Goal: Information Seeking & Learning: Find specific fact

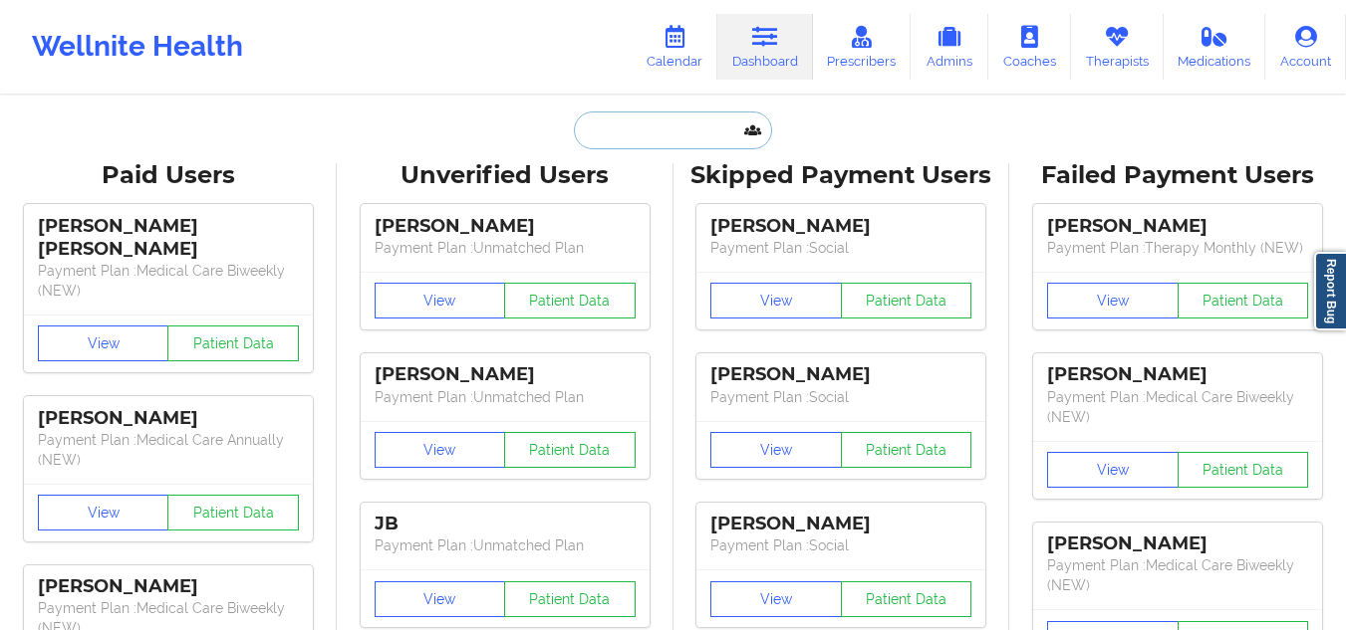
click at [683, 126] on input "text" at bounding box center [672, 131] width 197 height 38
paste input "[EMAIL_ADDRESS][DOMAIN_NAME]"
type input "[EMAIL_ADDRESS][DOMAIN_NAME]"
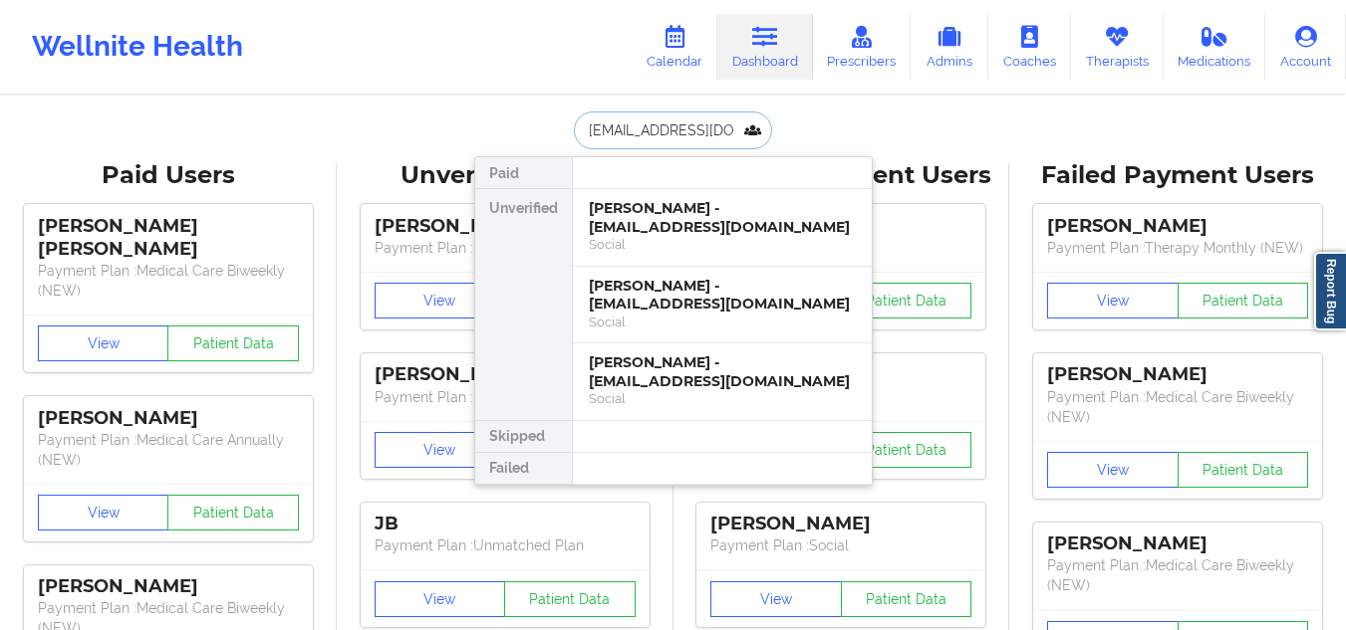
scroll to position [0, 8]
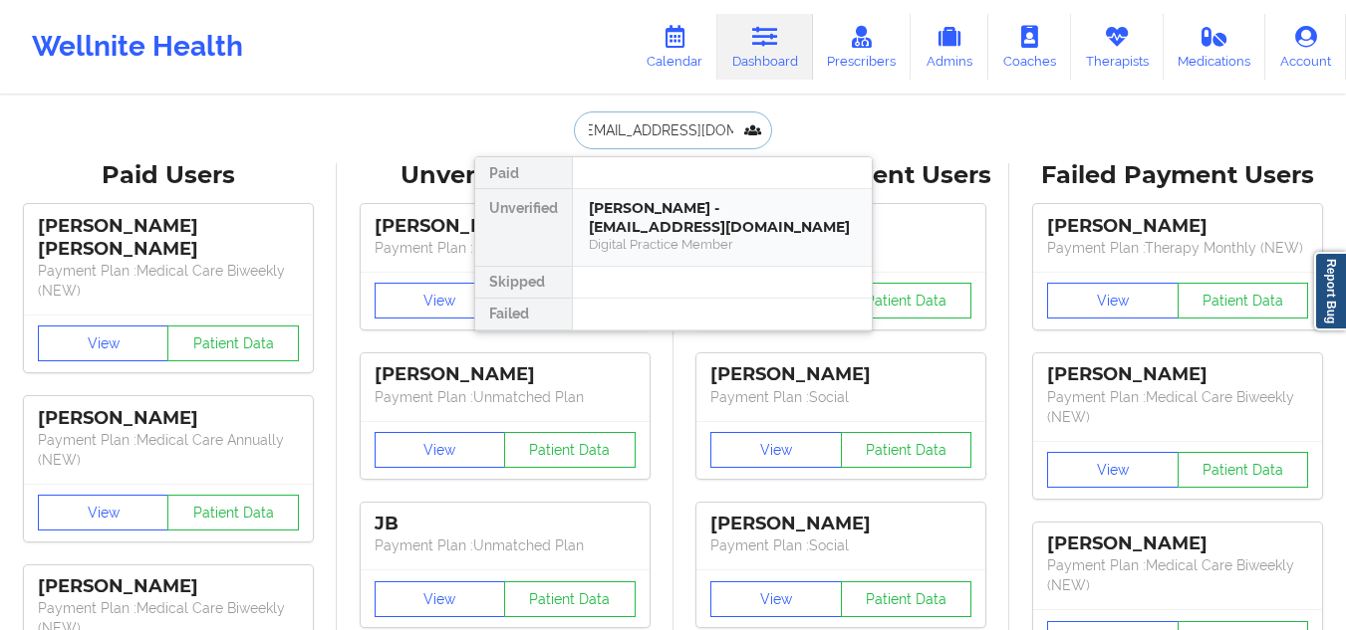
click at [714, 222] on div "[PERSON_NAME] - [EMAIL_ADDRESS][DOMAIN_NAME]" at bounding box center [722, 217] width 267 height 37
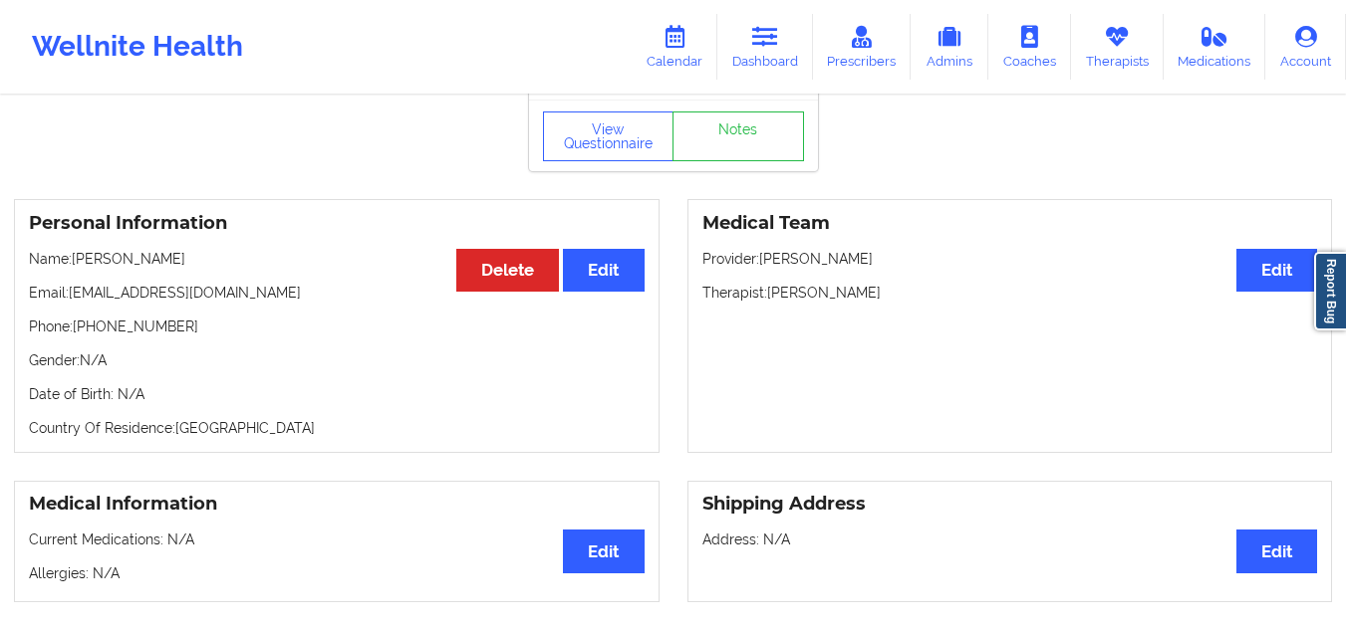
scroll to position [0, 0]
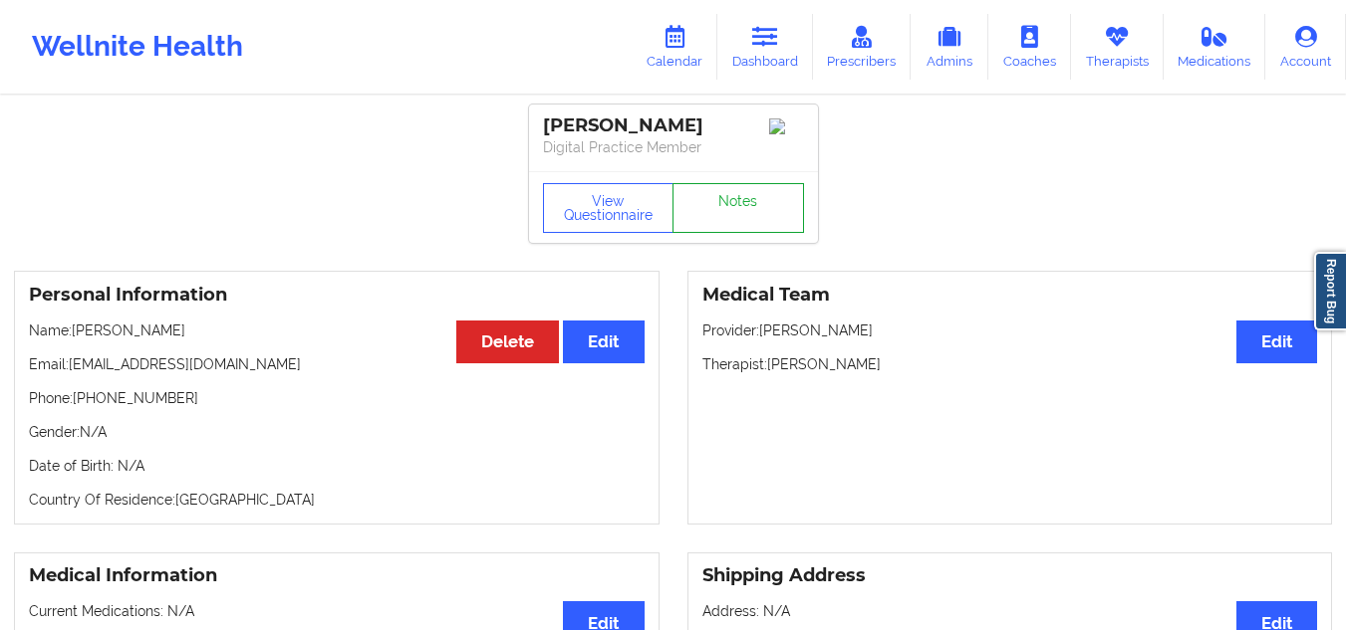
click at [724, 233] on link "Notes" at bounding box center [737, 208] width 131 height 50
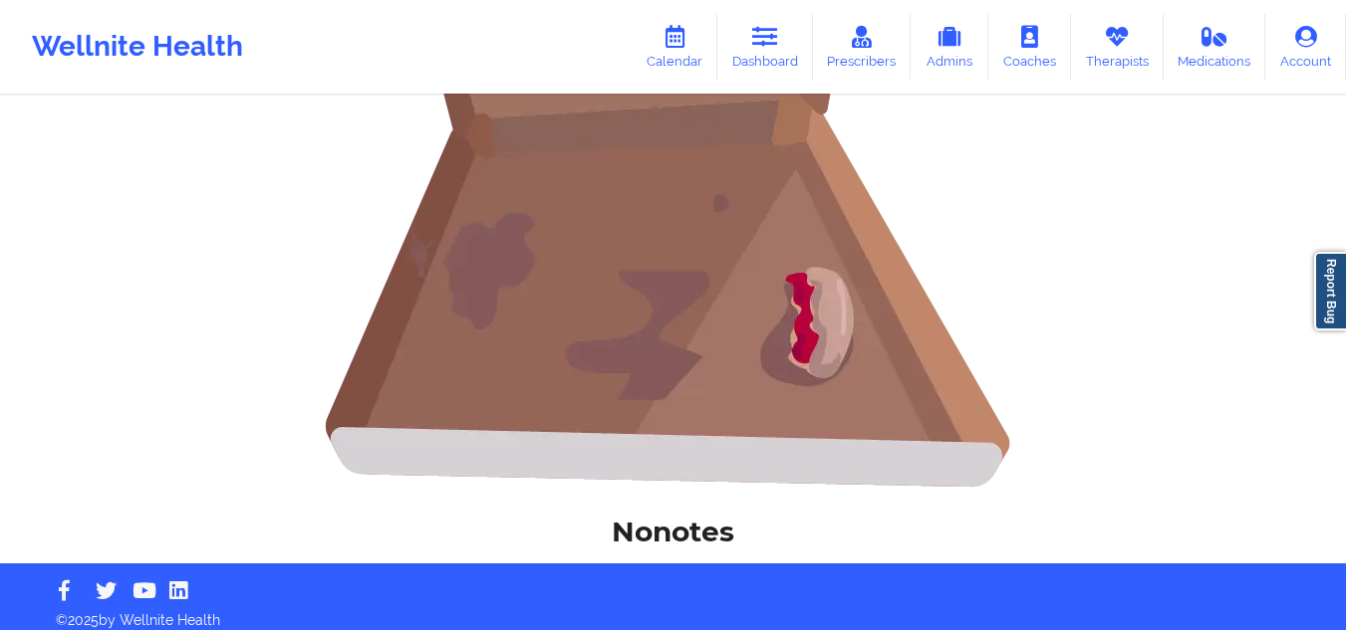
scroll to position [545, 0]
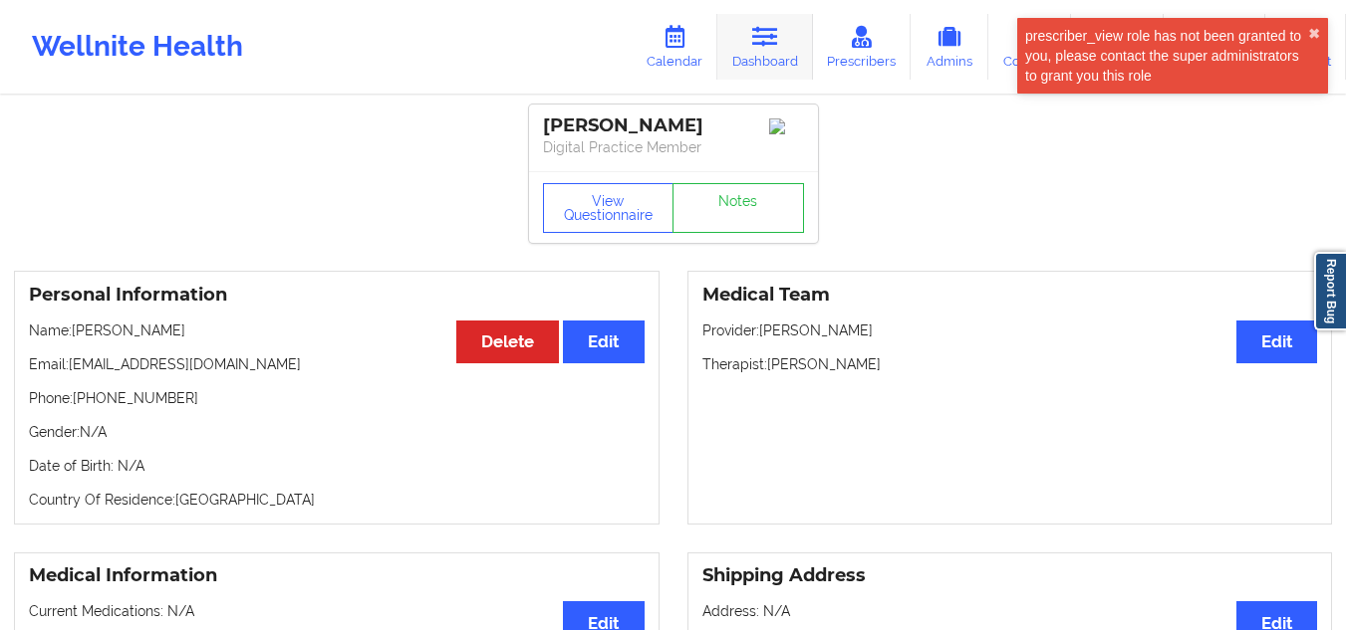
click at [750, 53] on link "Dashboard" at bounding box center [765, 47] width 96 height 66
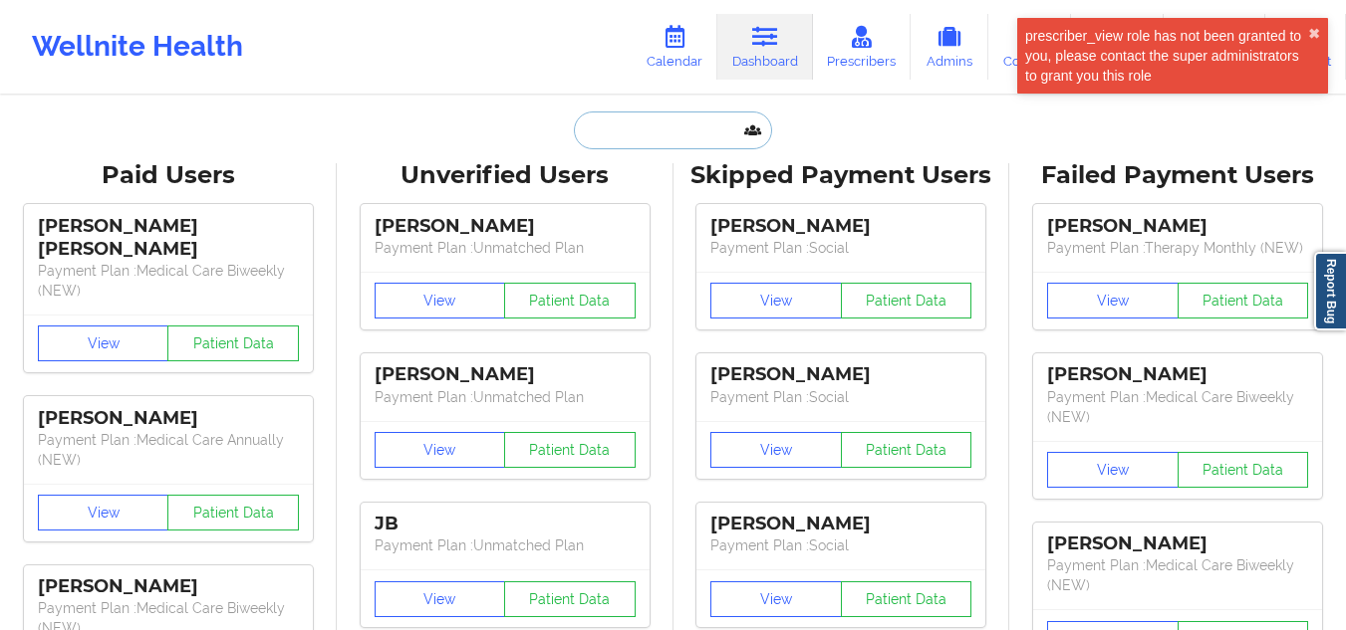
click at [619, 138] on input "text" at bounding box center [672, 131] width 197 height 38
paste input "[EMAIL_ADDRESS][DOMAIN_NAME]"
type input "[EMAIL_ADDRESS][DOMAIN_NAME]"
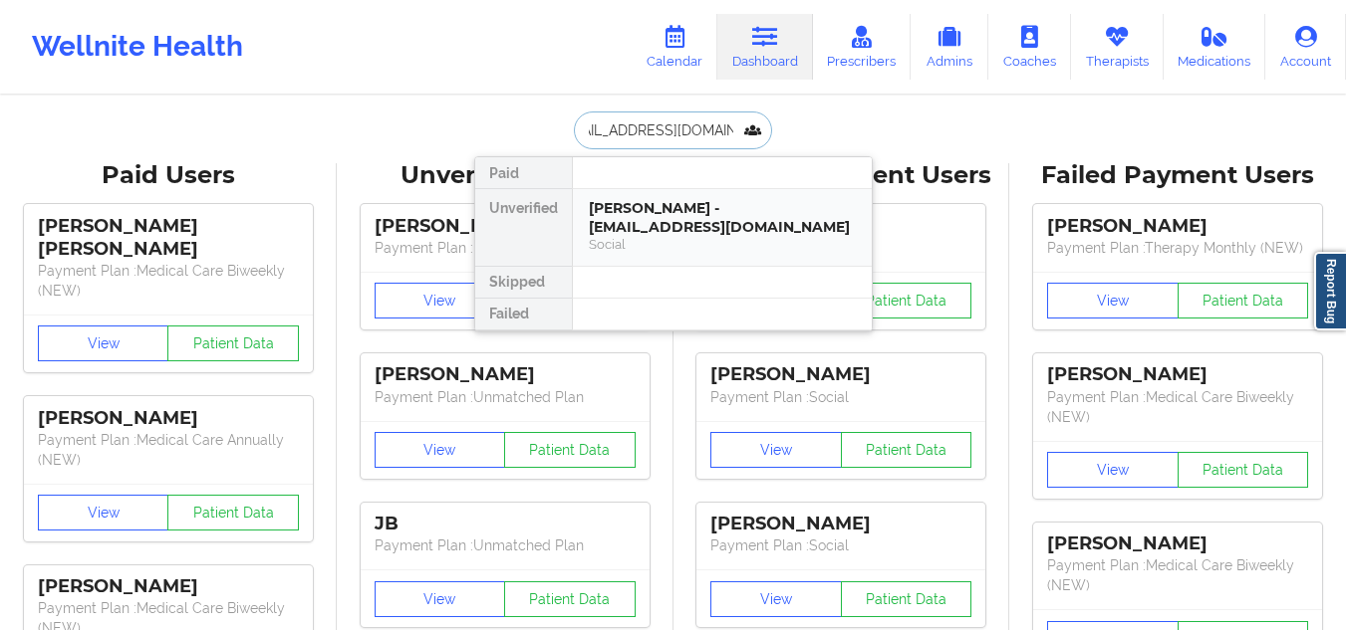
click at [673, 207] on div "[PERSON_NAME] - [EMAIL_ADDRESS][DOMAIN_NAME]" at bounding box center [722, 217] width 267 height 37
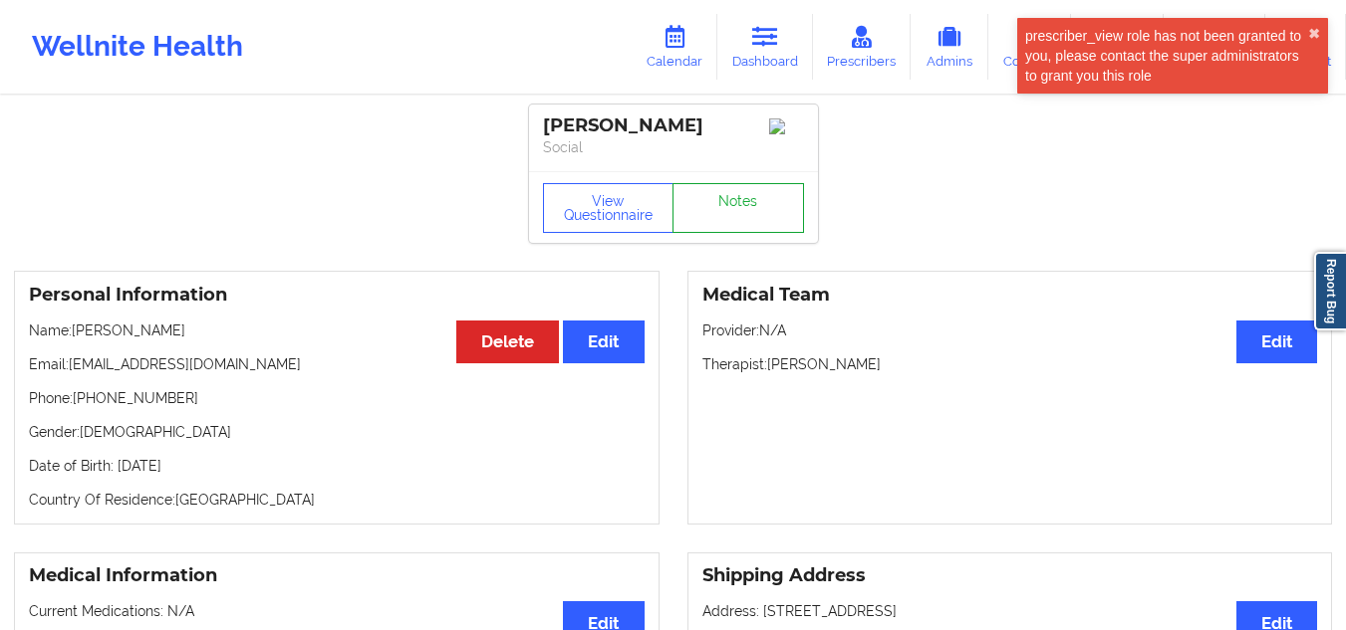
click at [750, 220] on link "Notes" at bounding box center [737, 208] width 131 height 50
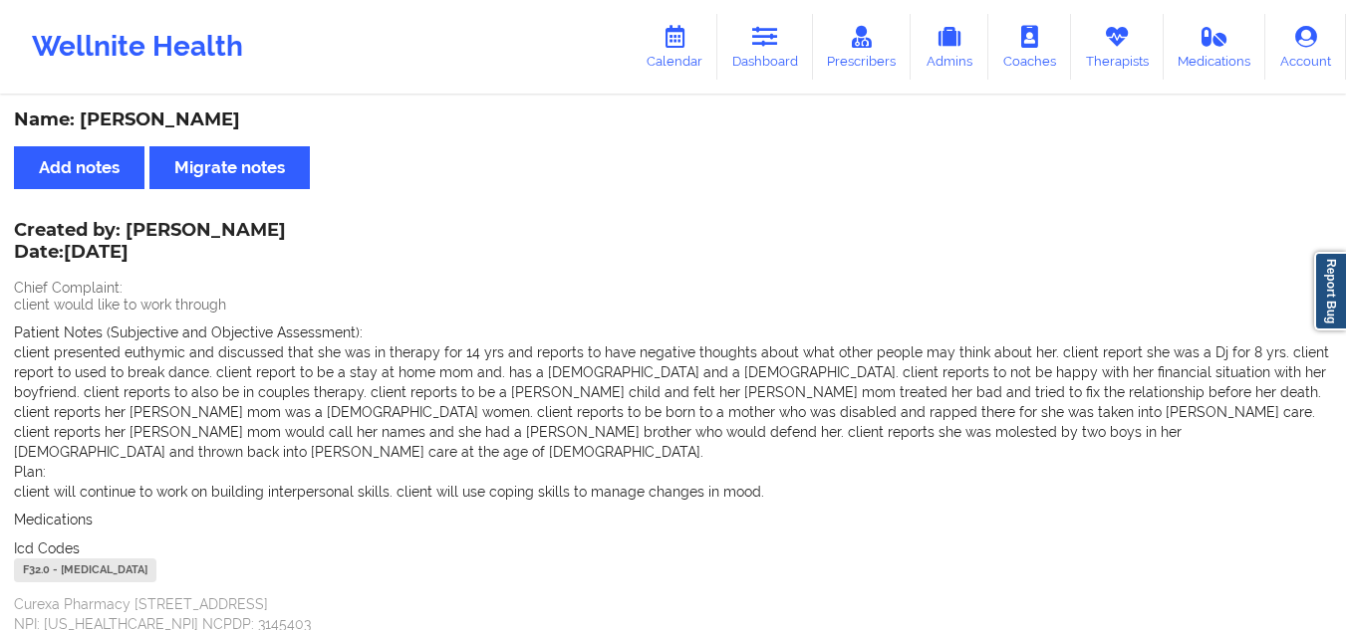
scroll to position [146, 0]
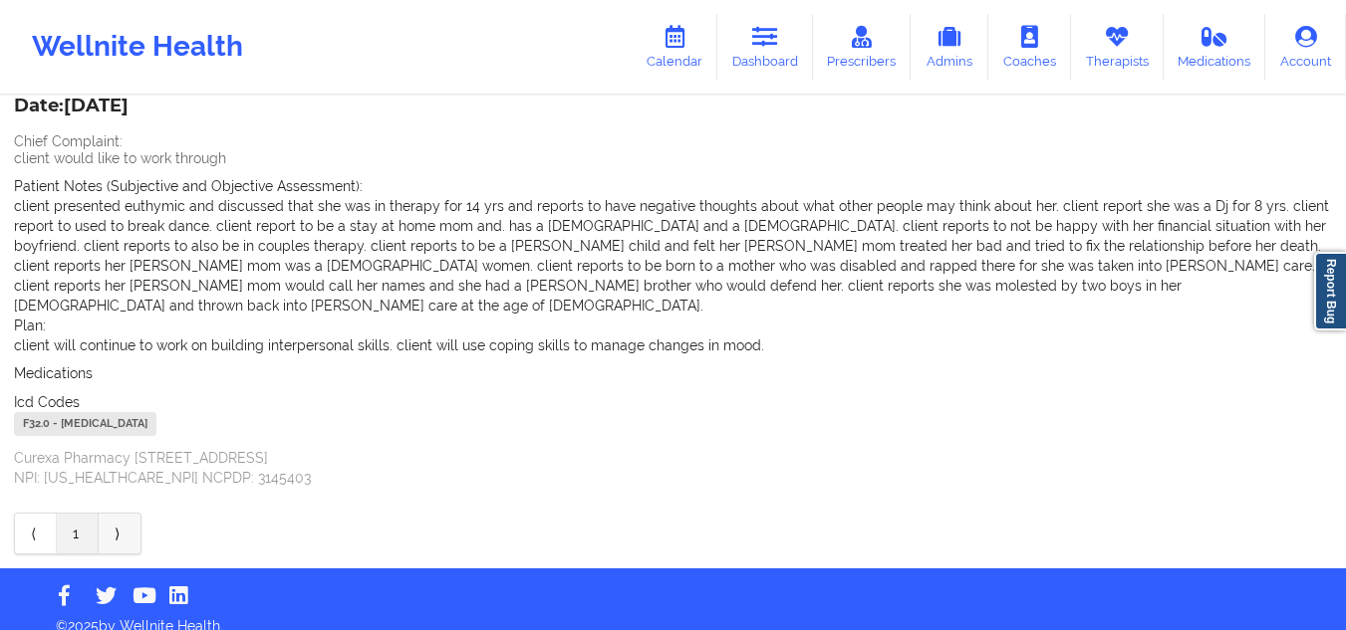
click at [123, 514] on link "⟩" at bounding box center [120, 534] width 42 height 40
click at [23, 514] on link "⟨" at bounding box center [36, 534] width 42 height 40
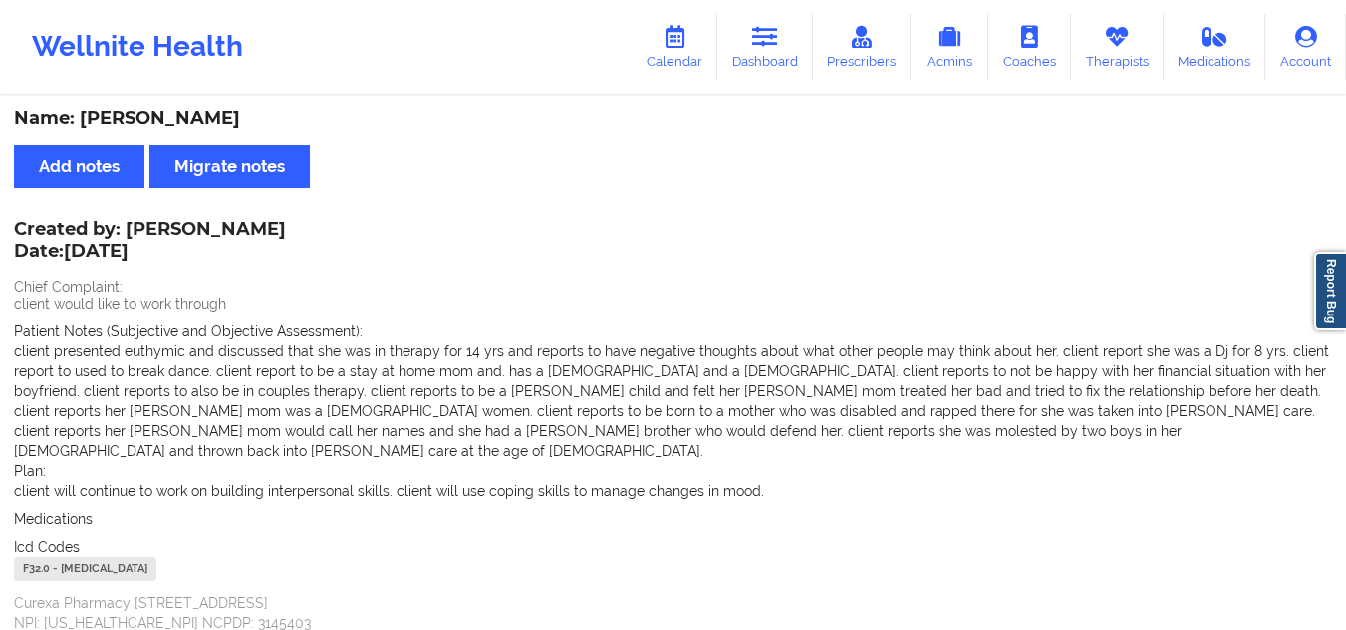
scroll to position [0, 0]
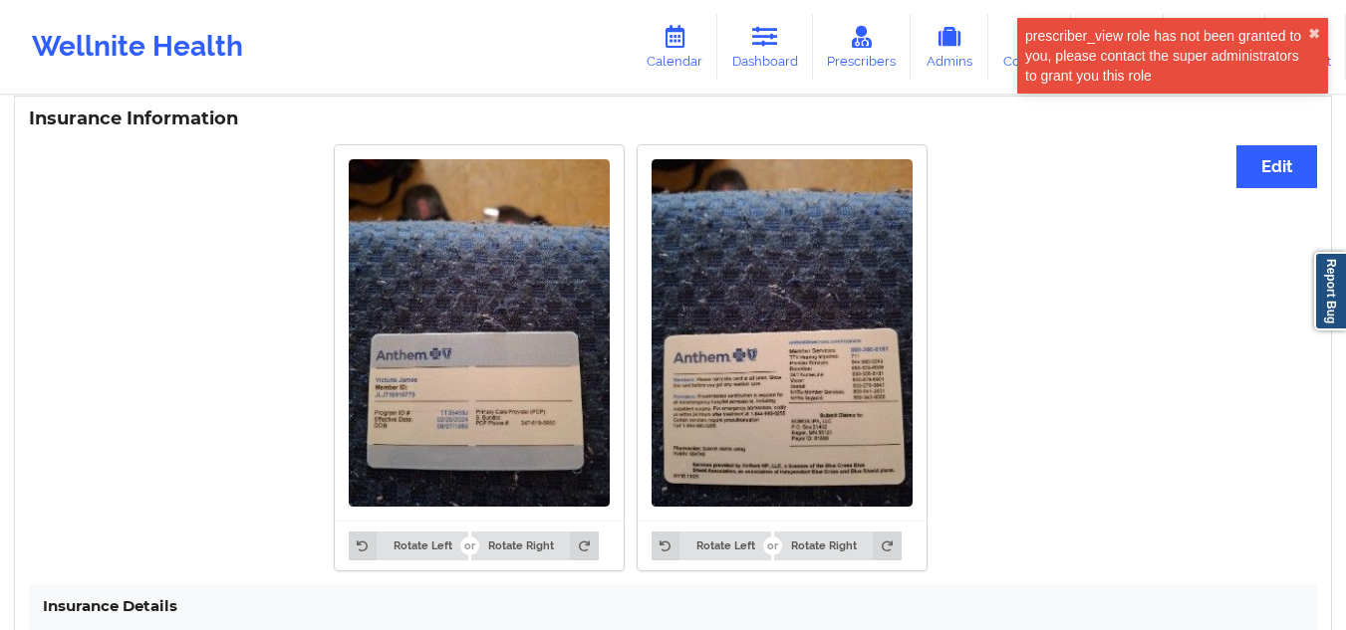
scroll to position [1628, 0]
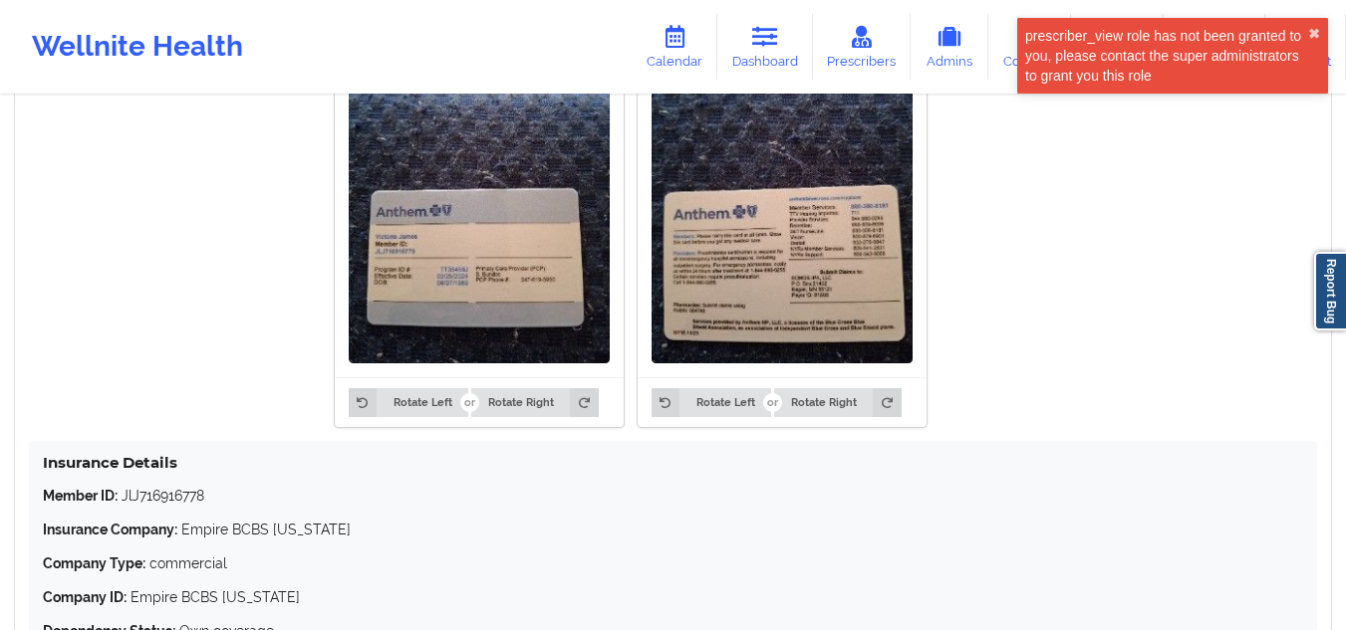
click at [189, 500] on p "Member ID: JlJ716916778" at bounding box center [673, 496] width 1260 height 20
copy p "JlJ716916778"
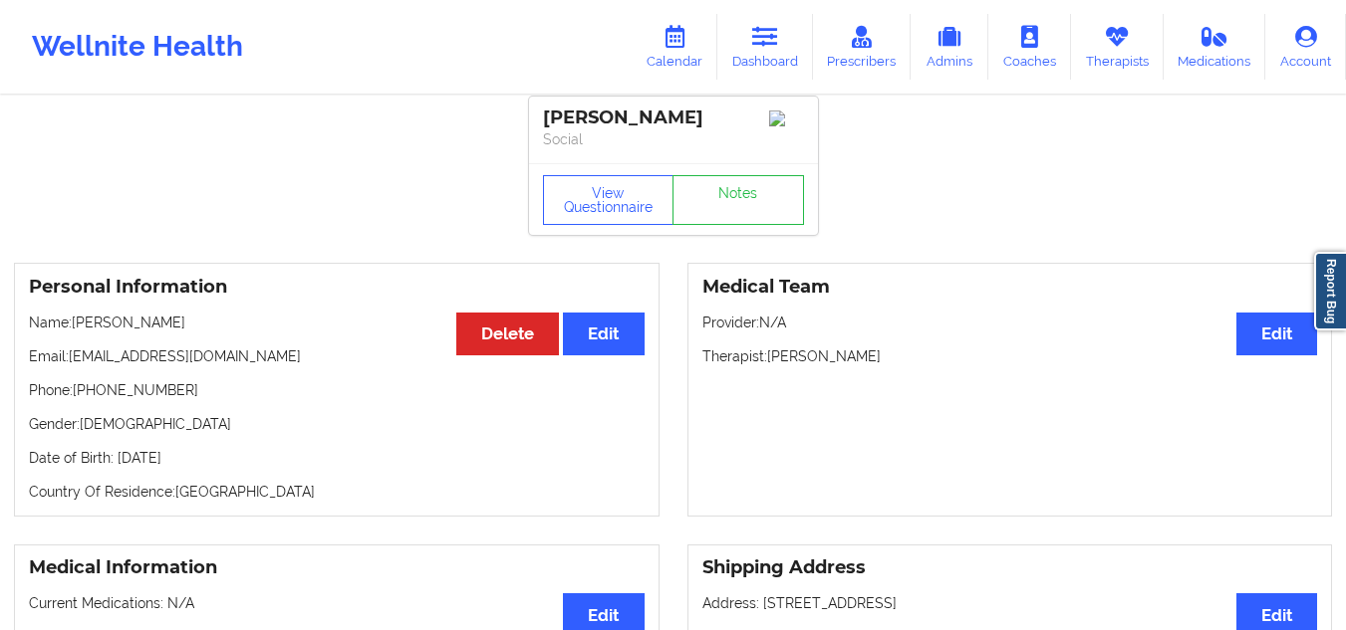
scroll to position [0, 0]
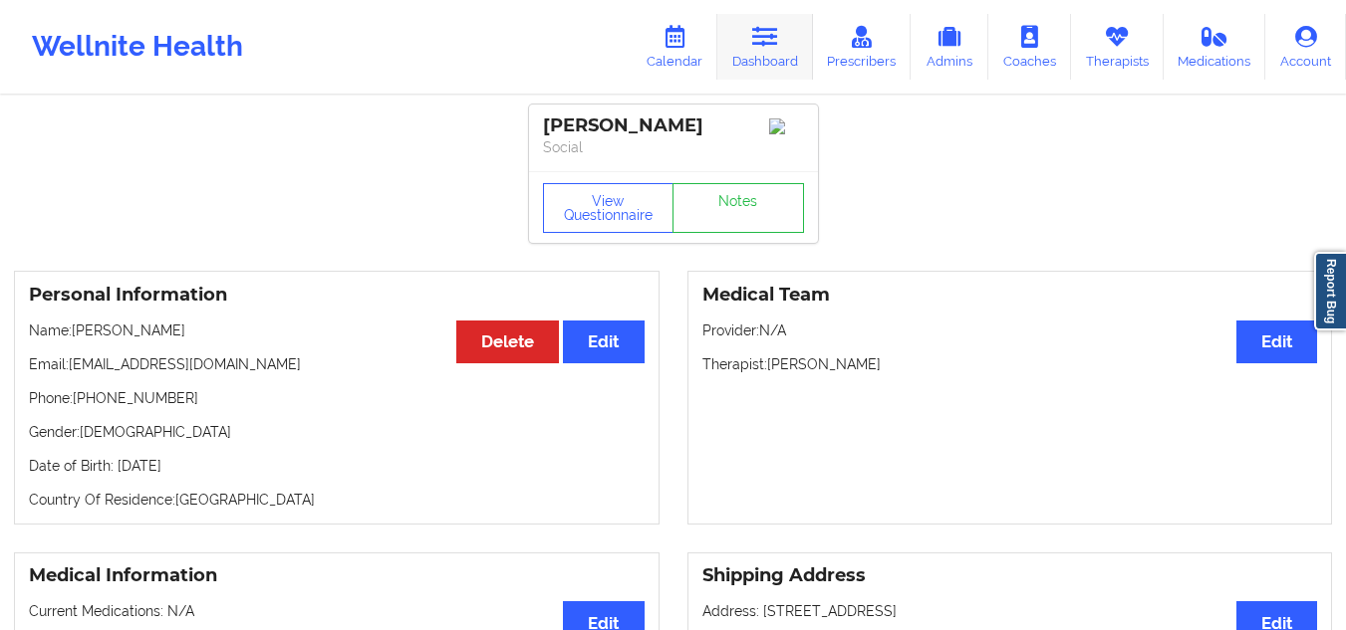
click at [743, 27] on link "Dashboard" at bounding box center [765, 47] width 96 height 66
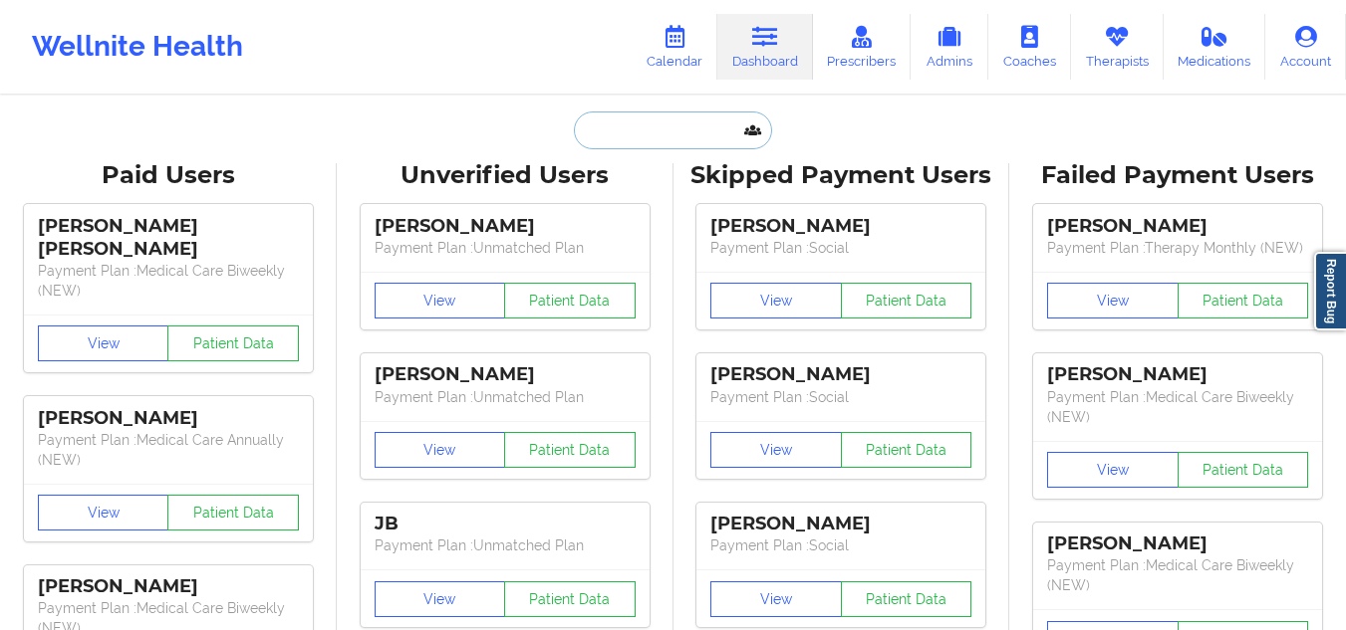
click at [589, 144] on input "text" at bounding box center [672, 131] width 197 height 38
paste input "[EMAIL_ADDRESS][PERSON_NAME][DOMAIN_NAME]"
type input "[EMAIL_ADDRESS][PERSON_NAME][DOMAIN_NAME]"
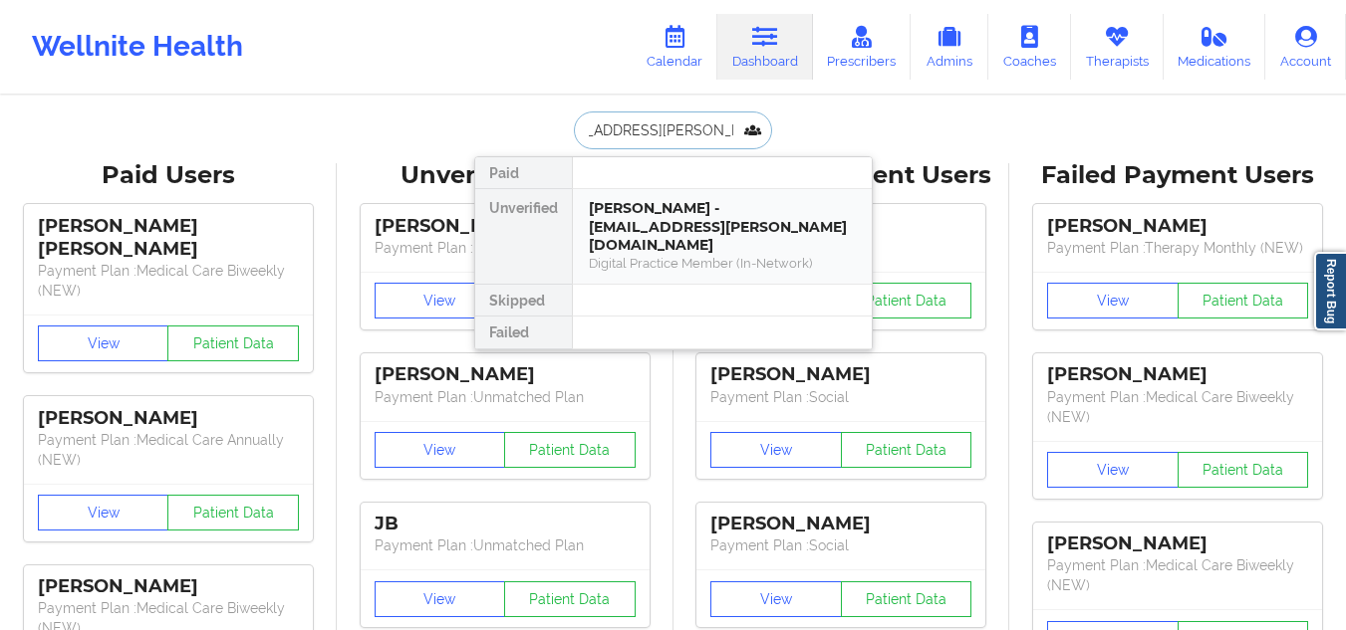
click at [620, 227] on div "[PERSON_NAME] - [EMAIL_ADDRESS][PERSON_NAME][DOMAIN_NAME]" at bounding box center [722, 227] width 267 height 56
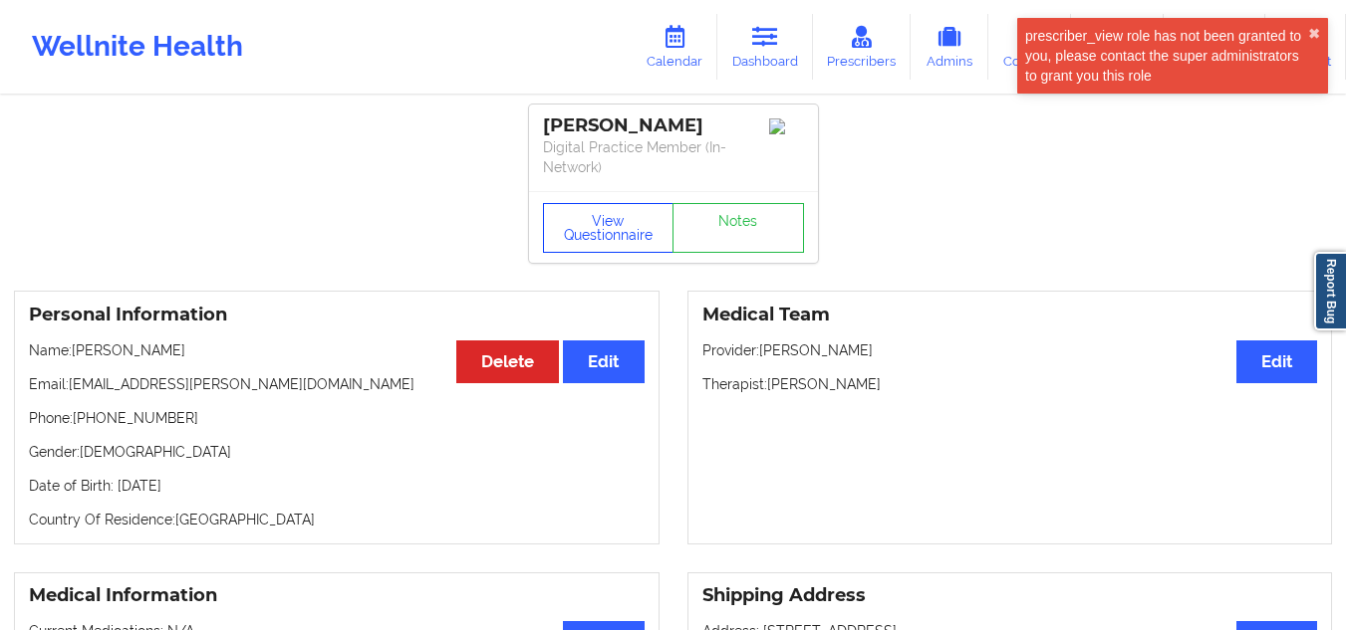
click at [560, 241] on button "View Questionnaire" at bounding box center [608, 228] width 131 height 50
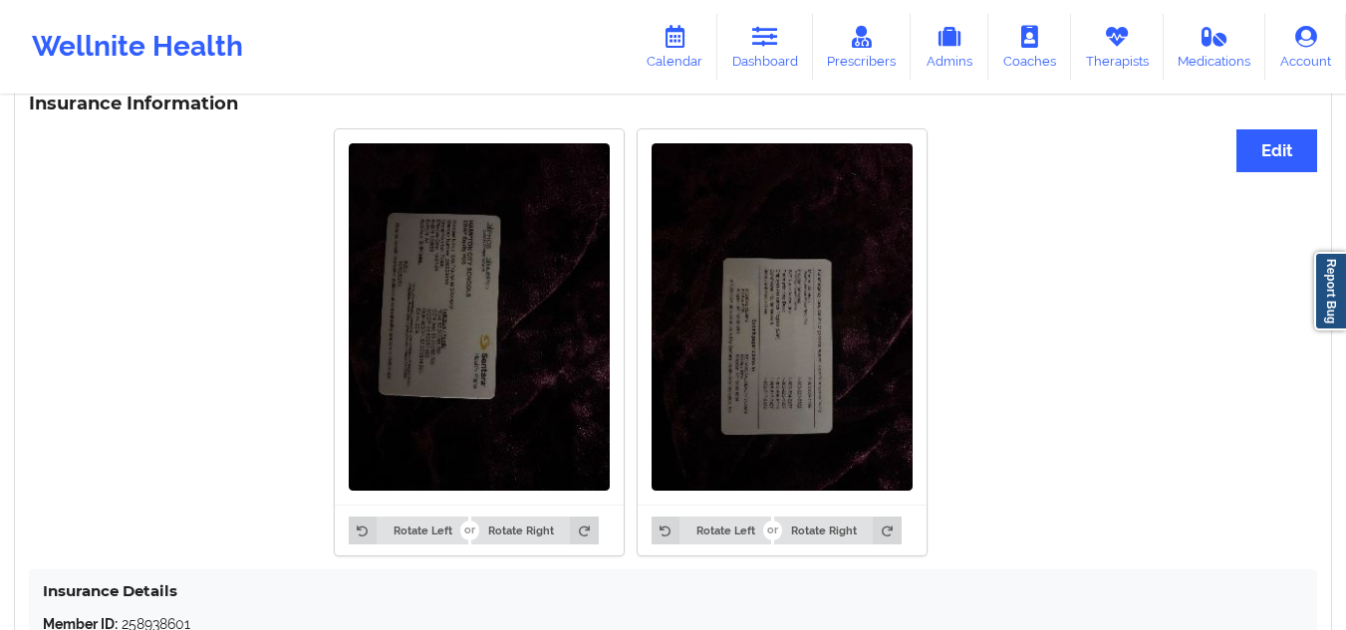
scroll to position [1195, 0]
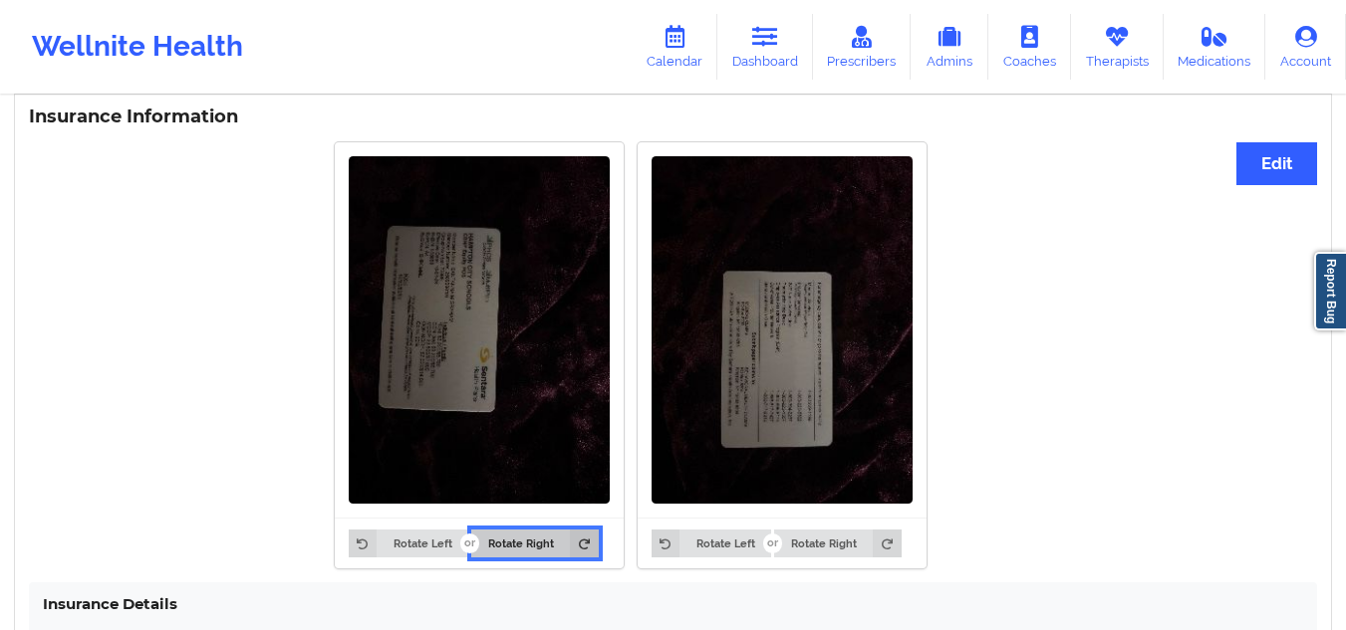
click at [501, 555] on button "Rotate Right" at bounding box center [534, 544] width 126 height 28
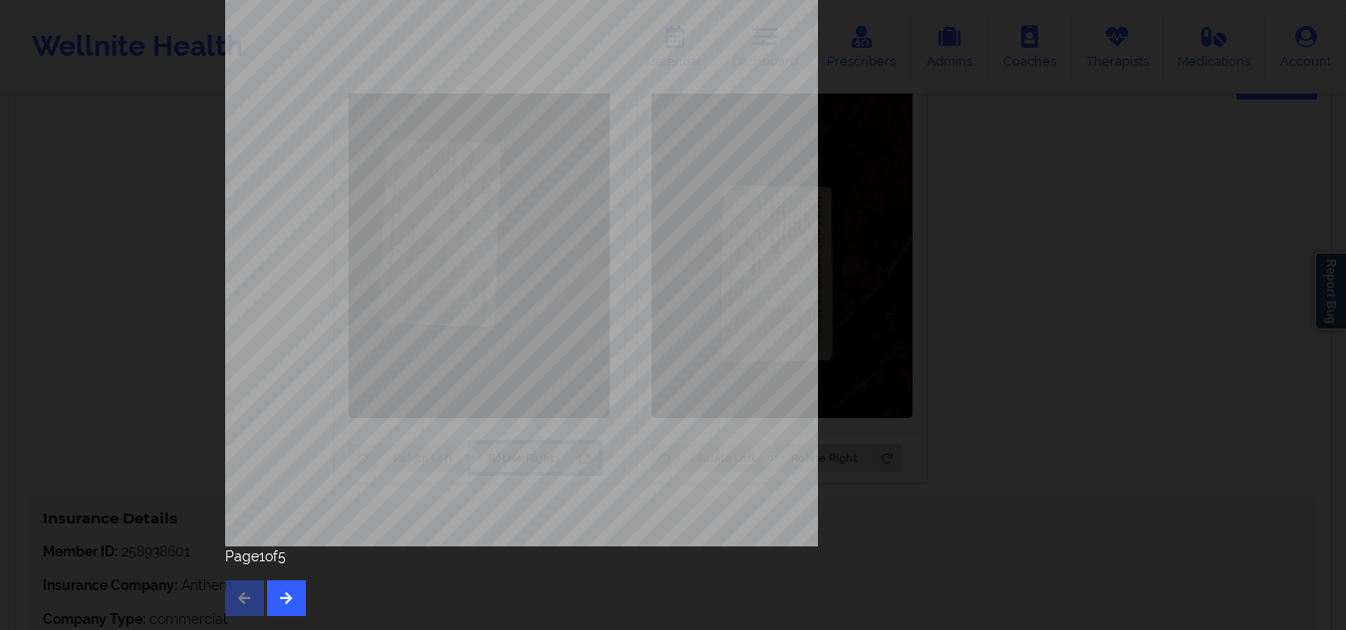
scroll to position [1394, 0]
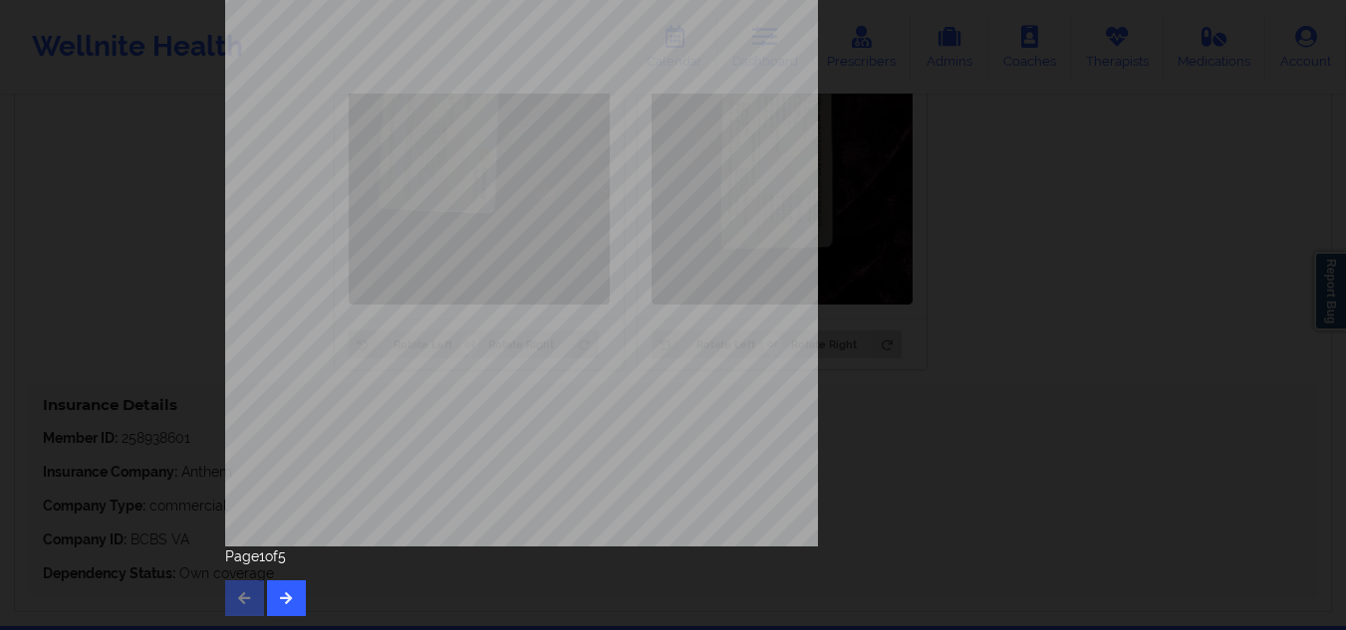
click at [301, 591] on div "Page 1 of 5" at bounding box center [673, 582] width 896 height 70
click at [285, 598] on icon "button" at bounding box center [286, 598] width 17 height 12
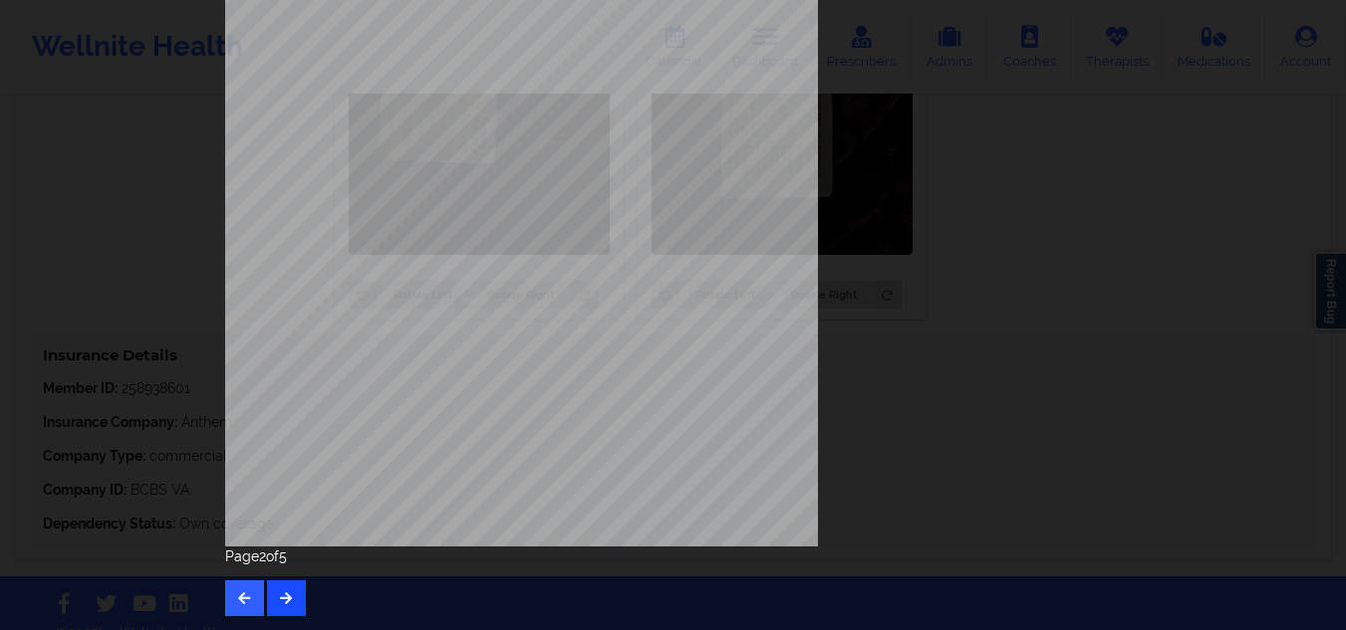
scroll to position [1471, 0]
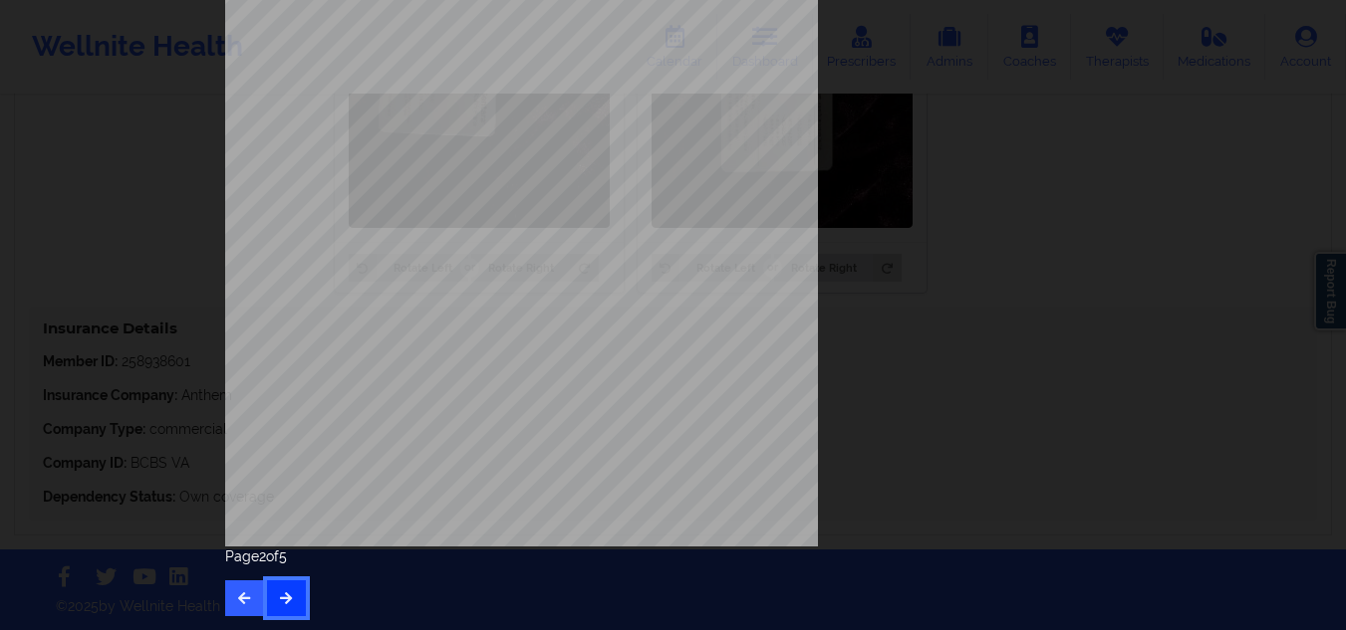
click at [294, 592] on button "button" at bounding box center [286, 599] width 39 height 36
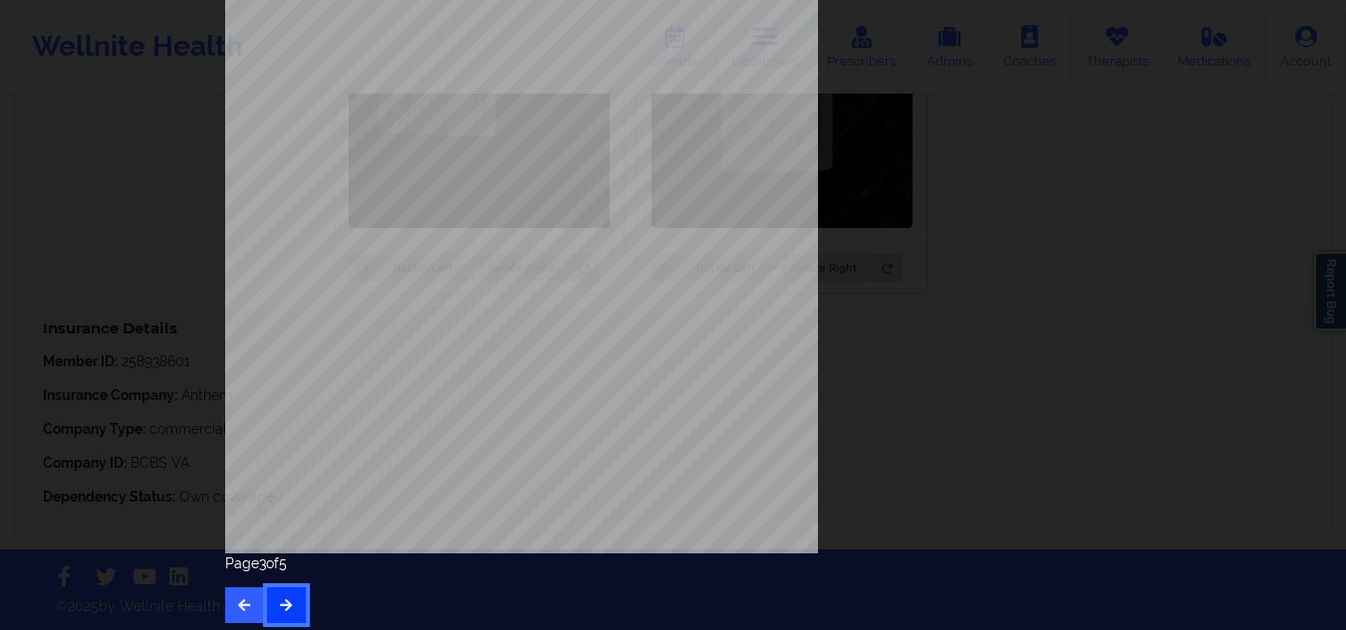
scroll to position [320, 0]
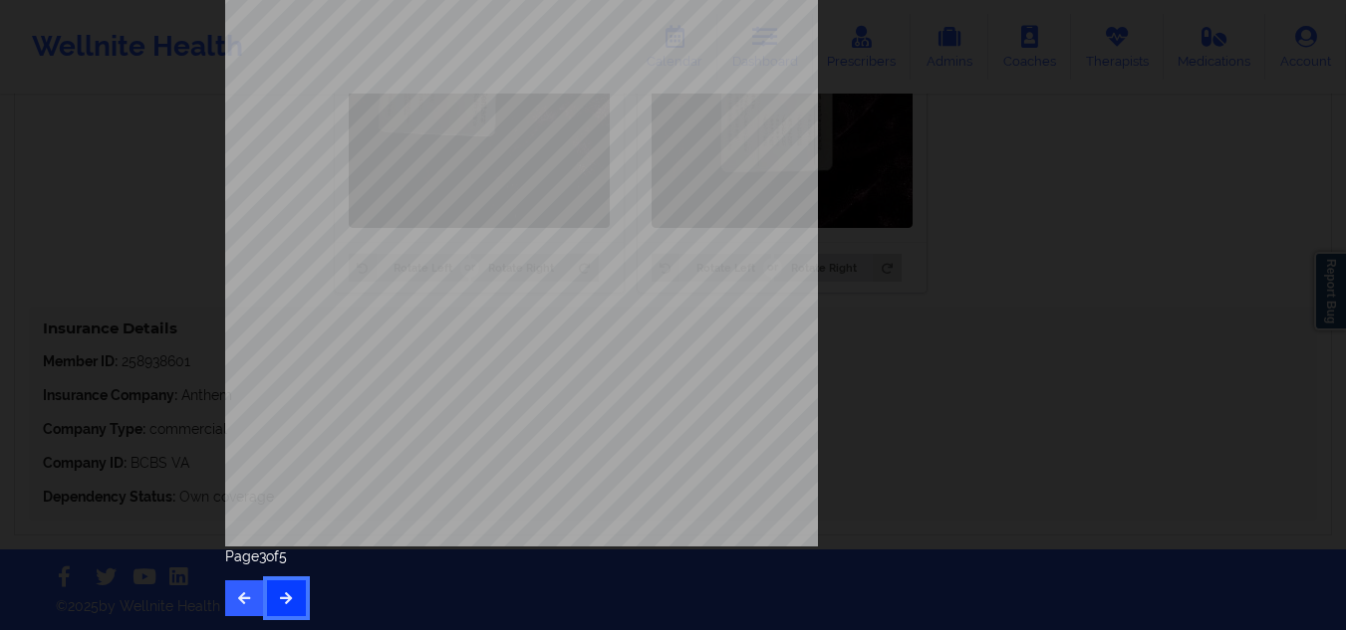
click at [290, 601] on button "button" at bounding box center [286, 599] width 39 height 36
click at [952, 428] on div "Insurance company type details by patient commercial Insurance Member ID for pa…" at bounding box center [673, 127] width 896 height 839
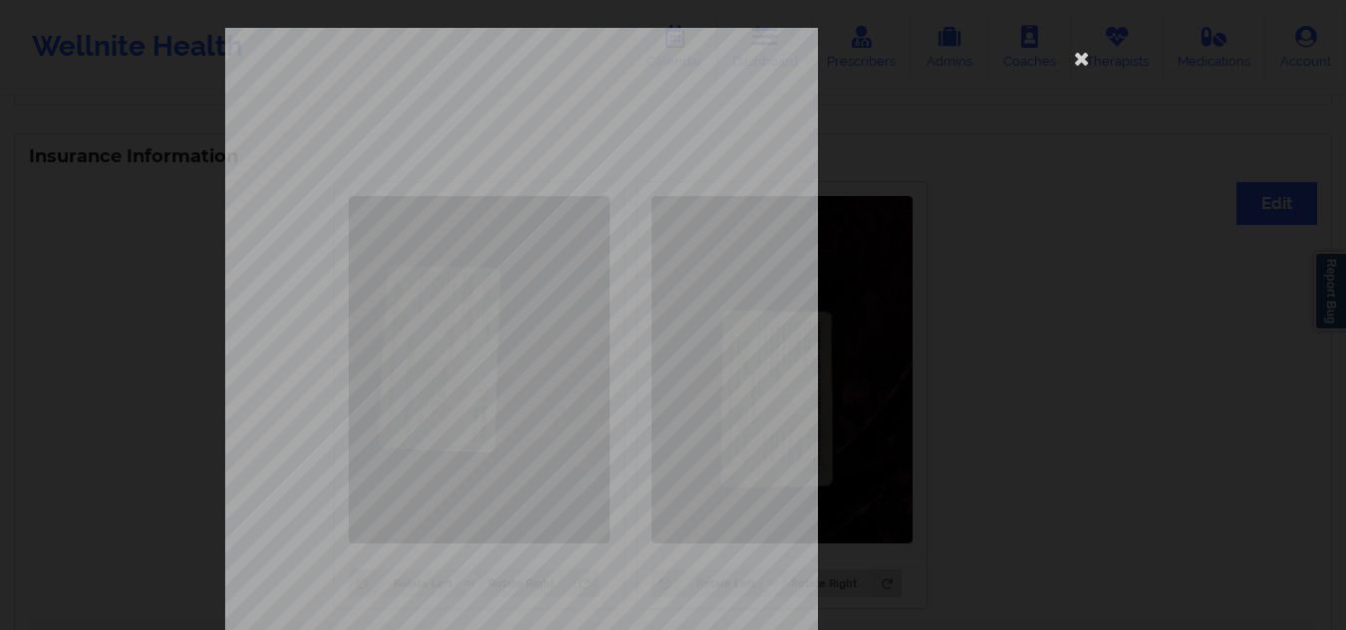
scroll to position [774, 0]
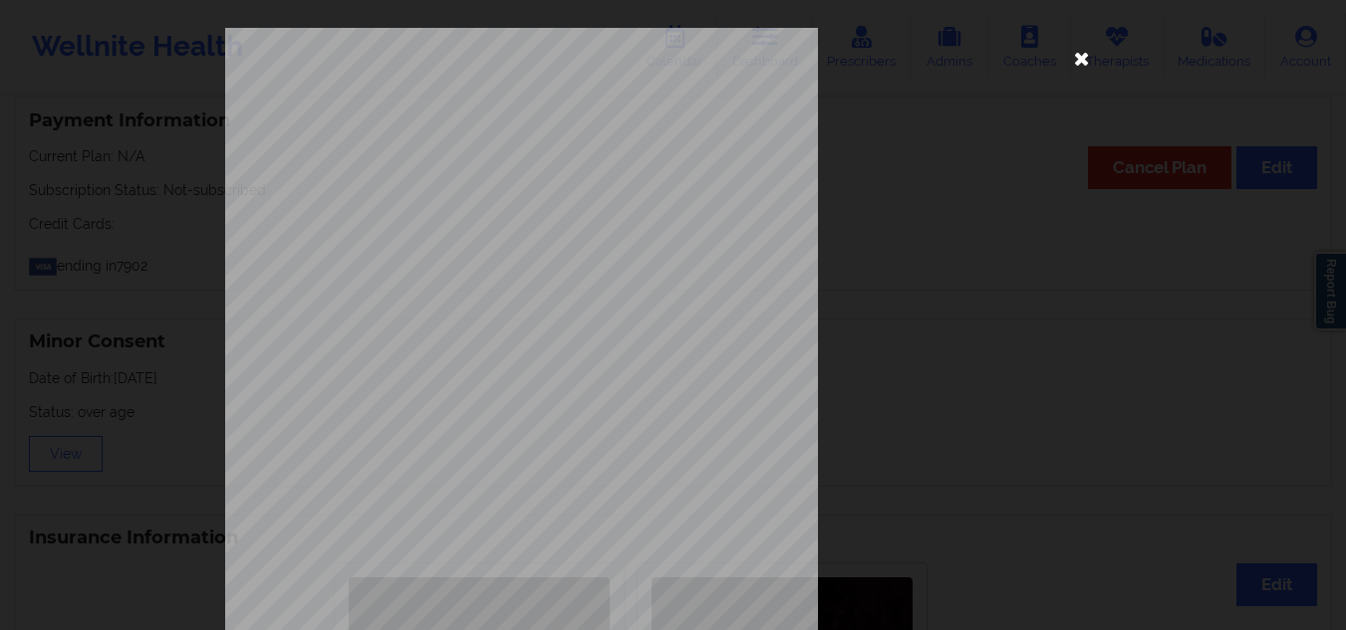
click at [1066, 64] on icon at bounding box center [1082, 58] width 32 height 32
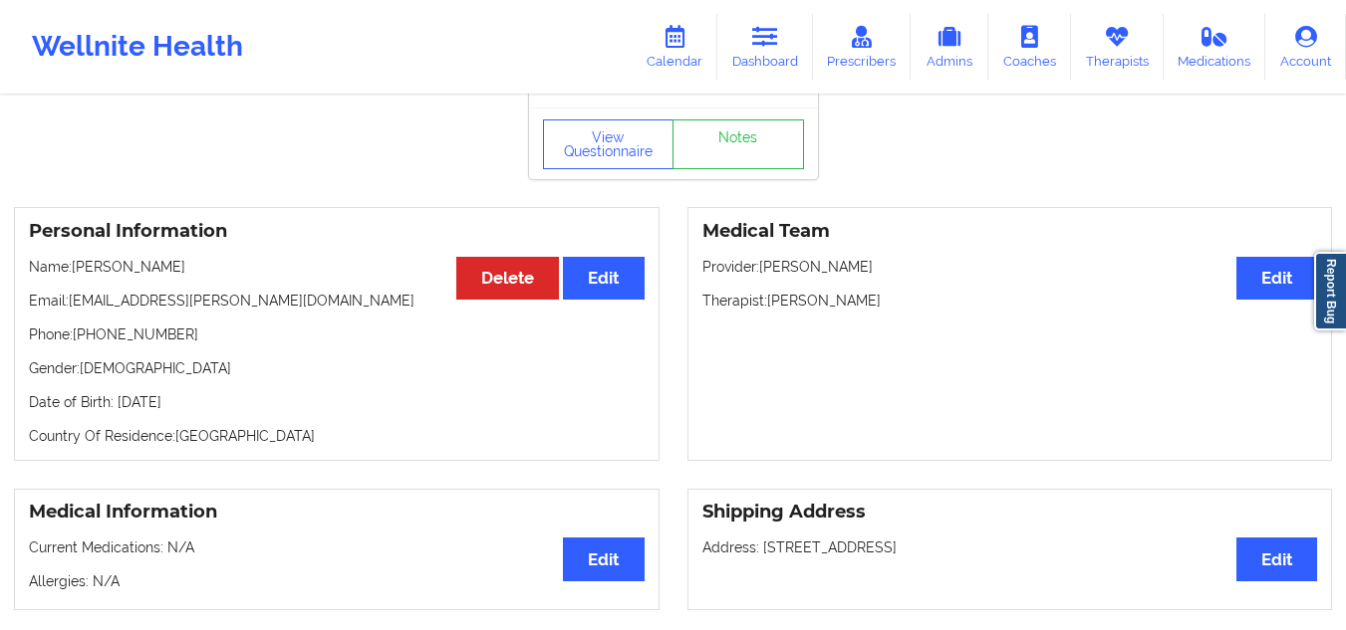
scroll to position [0, 0]
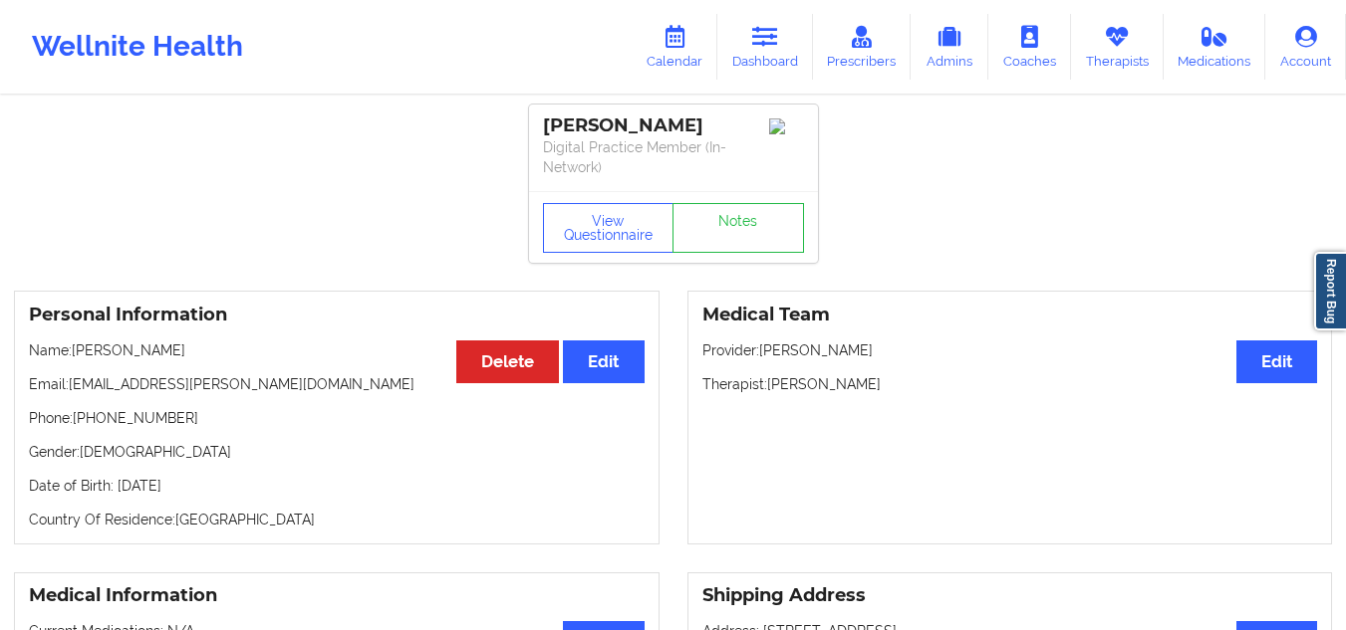
click at [162, 348] on p "Name: [PERSON_NAME]" at bounding box center [337, 351] width 616 height 20
drag, startPoint x: 162, startPoint y: 348, endPoint x: 122, endPoint y: 342, distance: 41.3
click at [122, 342] on p "Name: [PERSON_NAME]" at bounding box center [337, 351] width 616 height 20
copy p "[PERSON_NAME]"
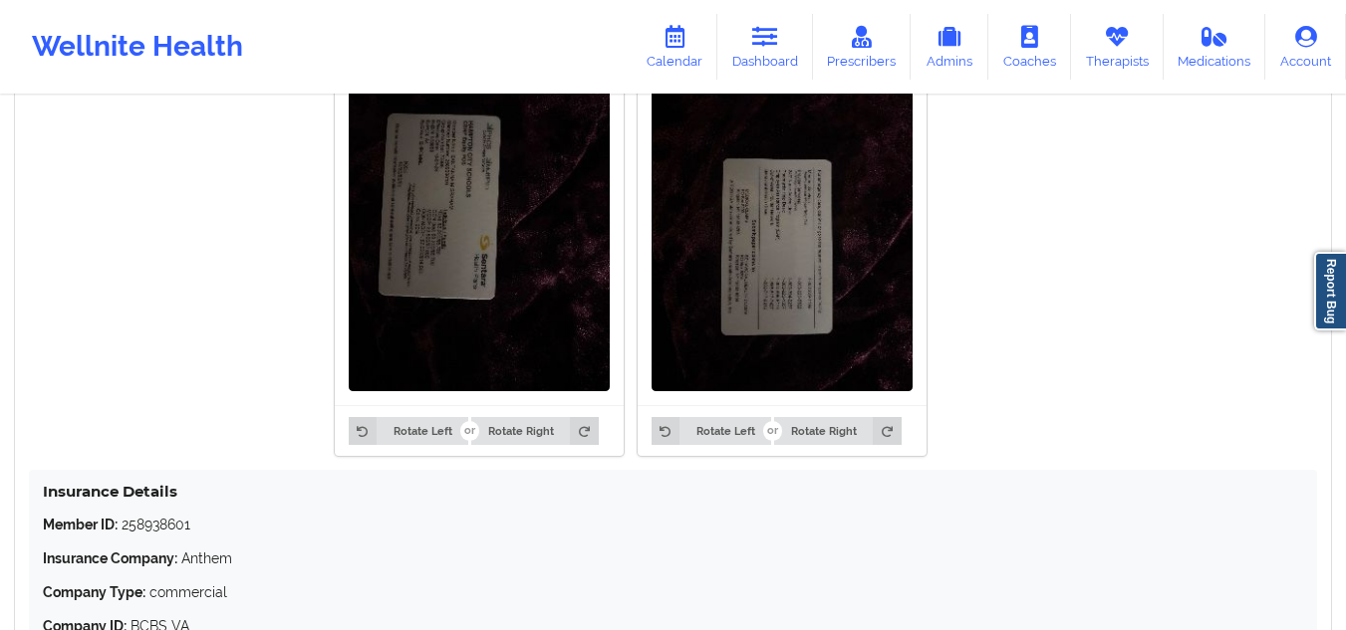
scroll to position [1471, 0]
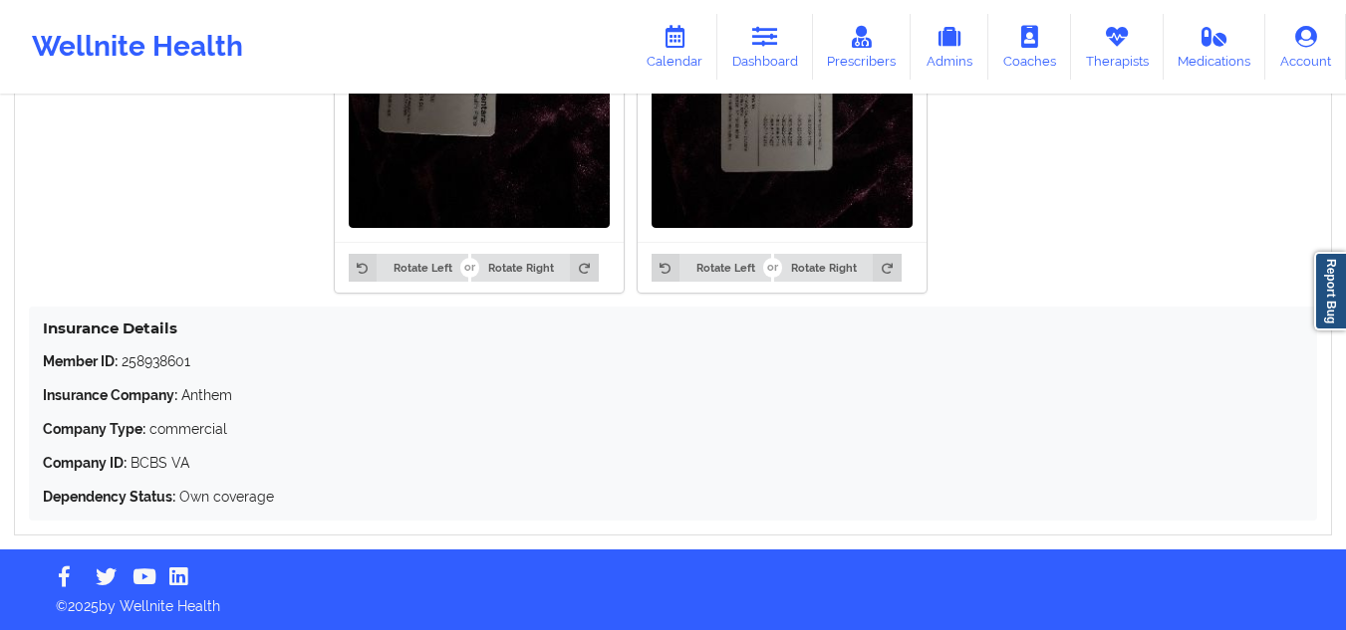
click at [164, 369] on p "Member ID: 258938601" at bounding box center [673, 362] width 1260 height 20
copy p "258938601"
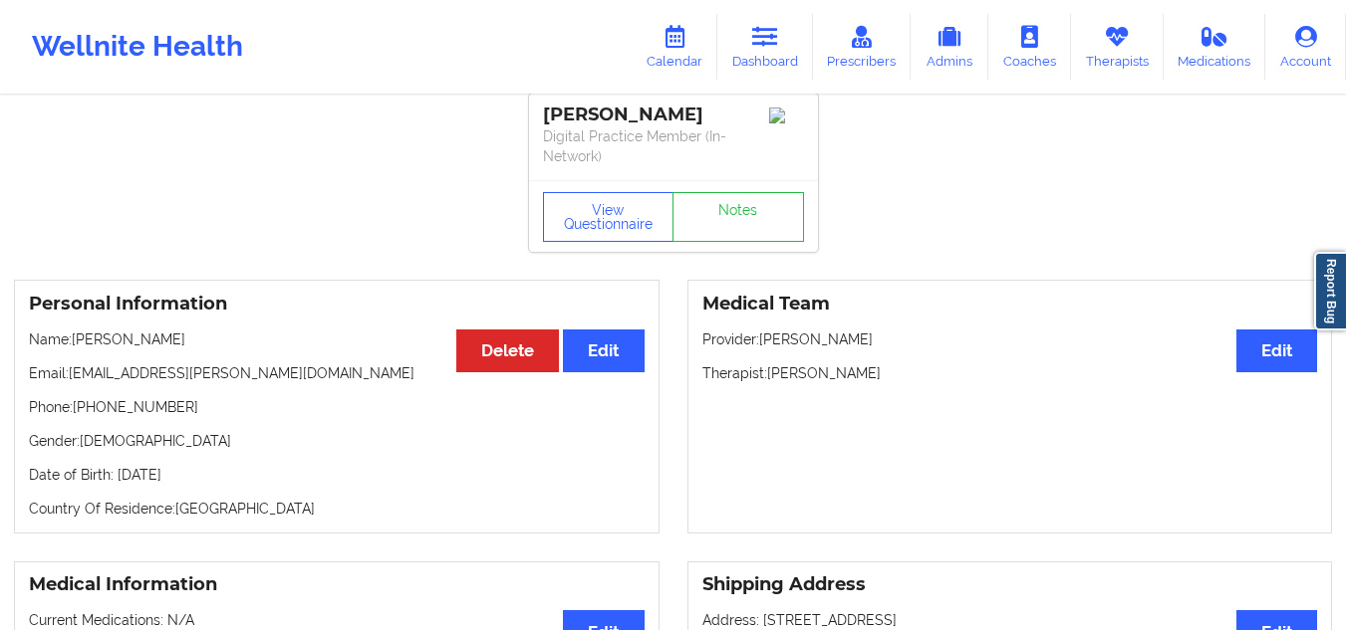
scroll to position [0, 0]
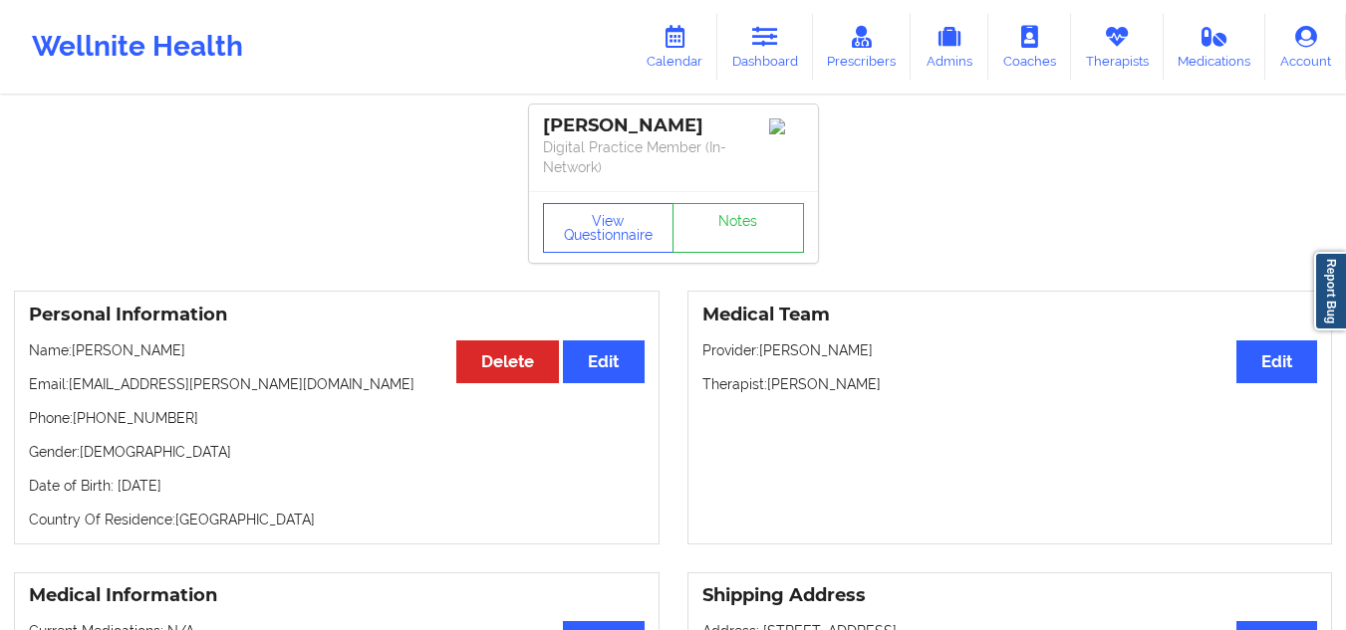
click at [666, 130] on div "[PERSON_NAME]" at bounding box center [673, 126] width 261 height 23
drag, startPoint x: 666, startPoint y: 130, endPoint x: 563, endPoint y: 101, distance: 107.8
click at [593, 128] on div "[PERSON_NAME]" at bounding box center [673, 126] width 261 height 23
copy div "[PERSON_NAME]"
